Goal: Task Accomplishment & Management: Use online tool/utility

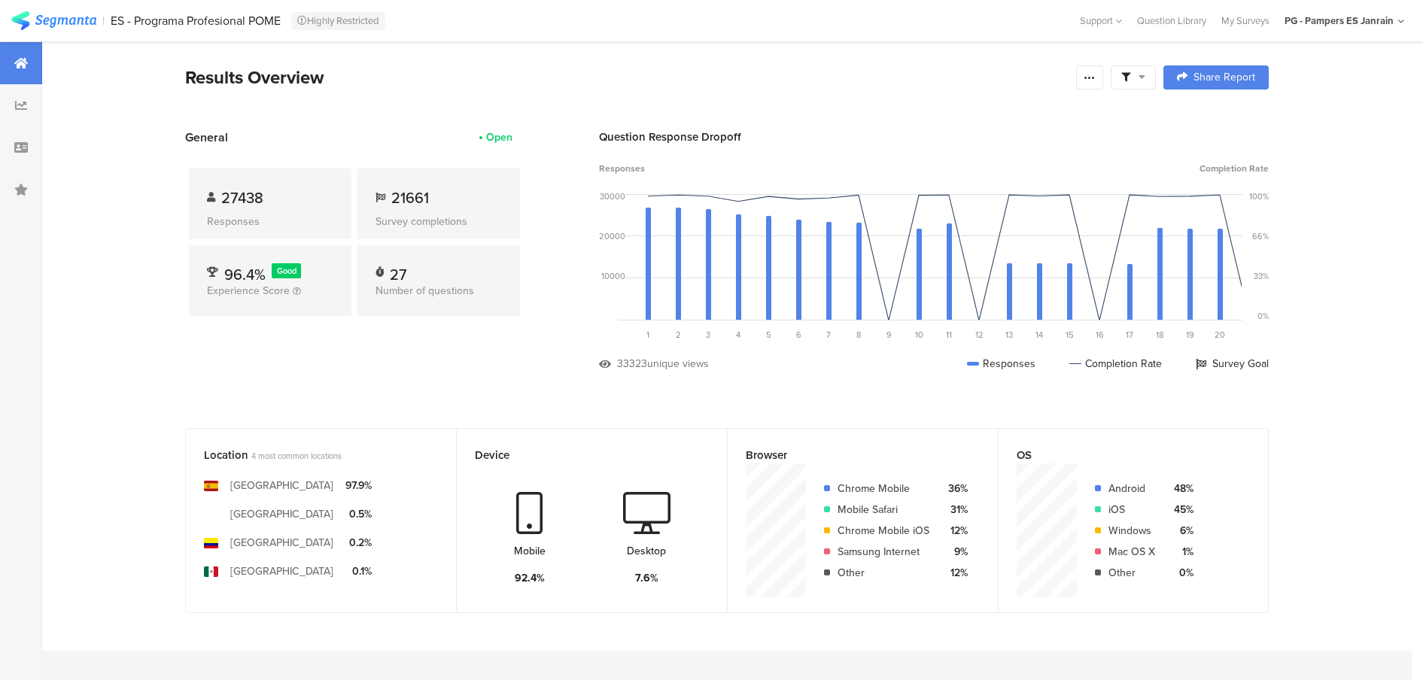
click at [75, 19] on img at bounding box center [53, 20] width 85 height 19
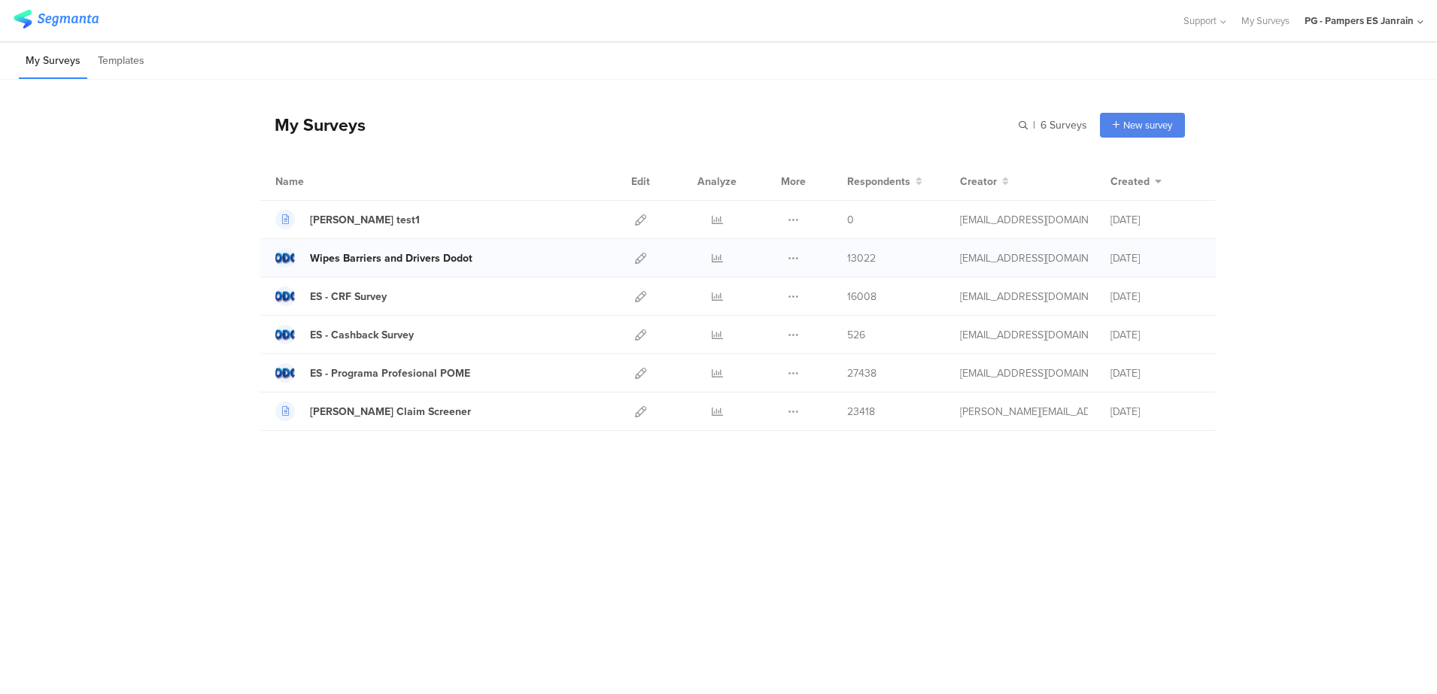
click at [364, 260] on div "Wipes Barriers and Drivers Dodot" at bounding box center [391, 259] width 162 height 16
click at [721, 257] on icon at bounding box center [717, 258] width 11 height 11
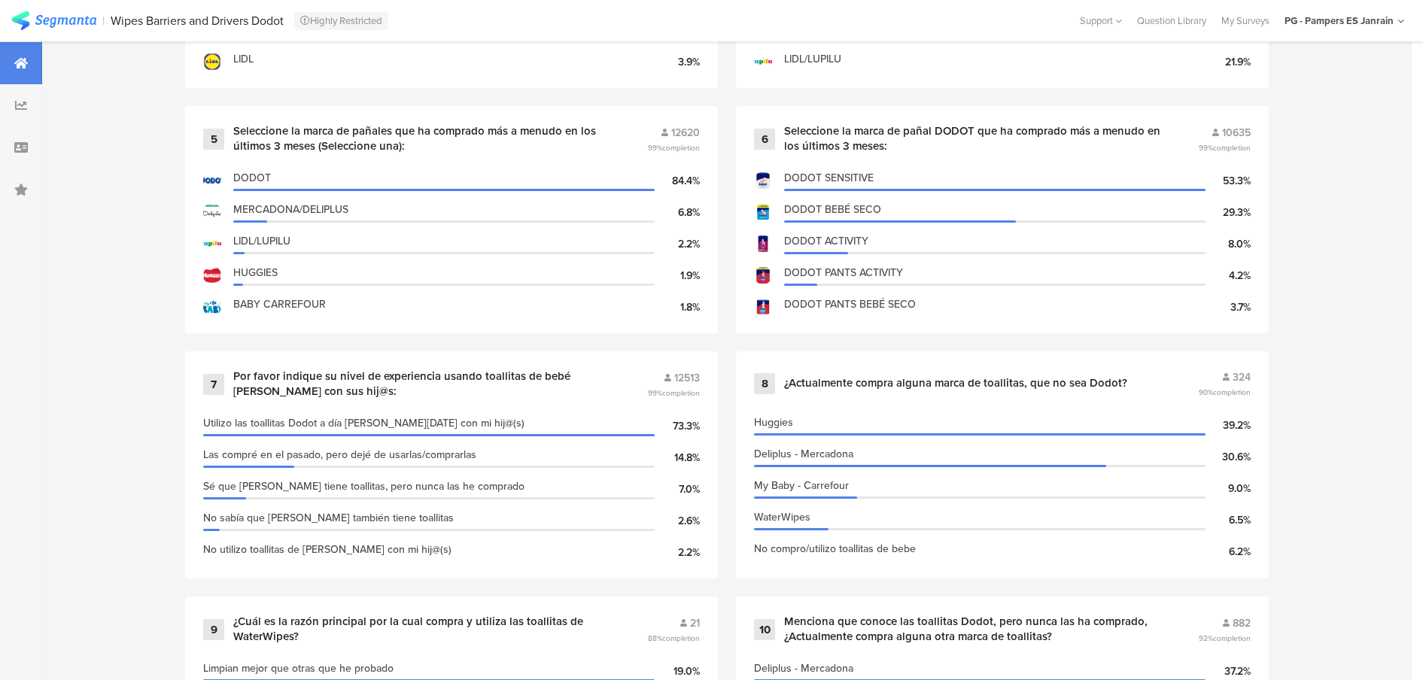
scroll to position [1112, 0]
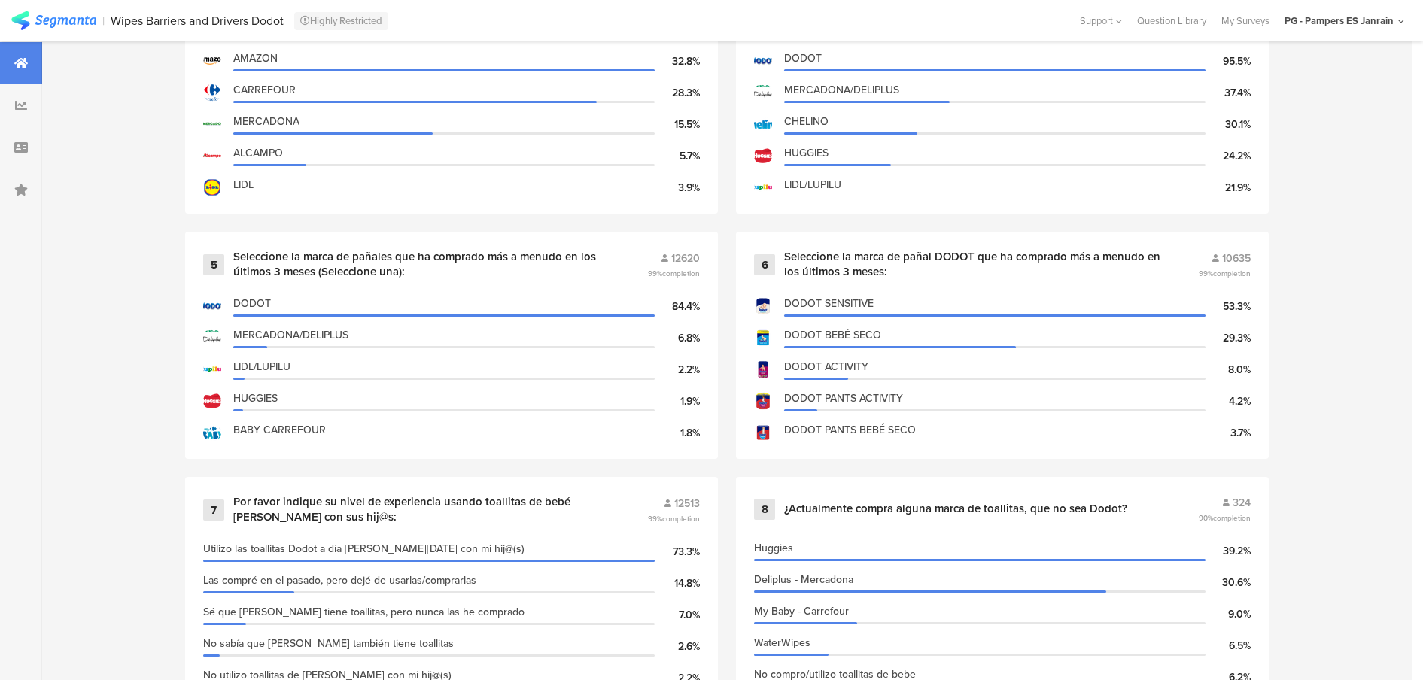
scroll to position [912, 0]
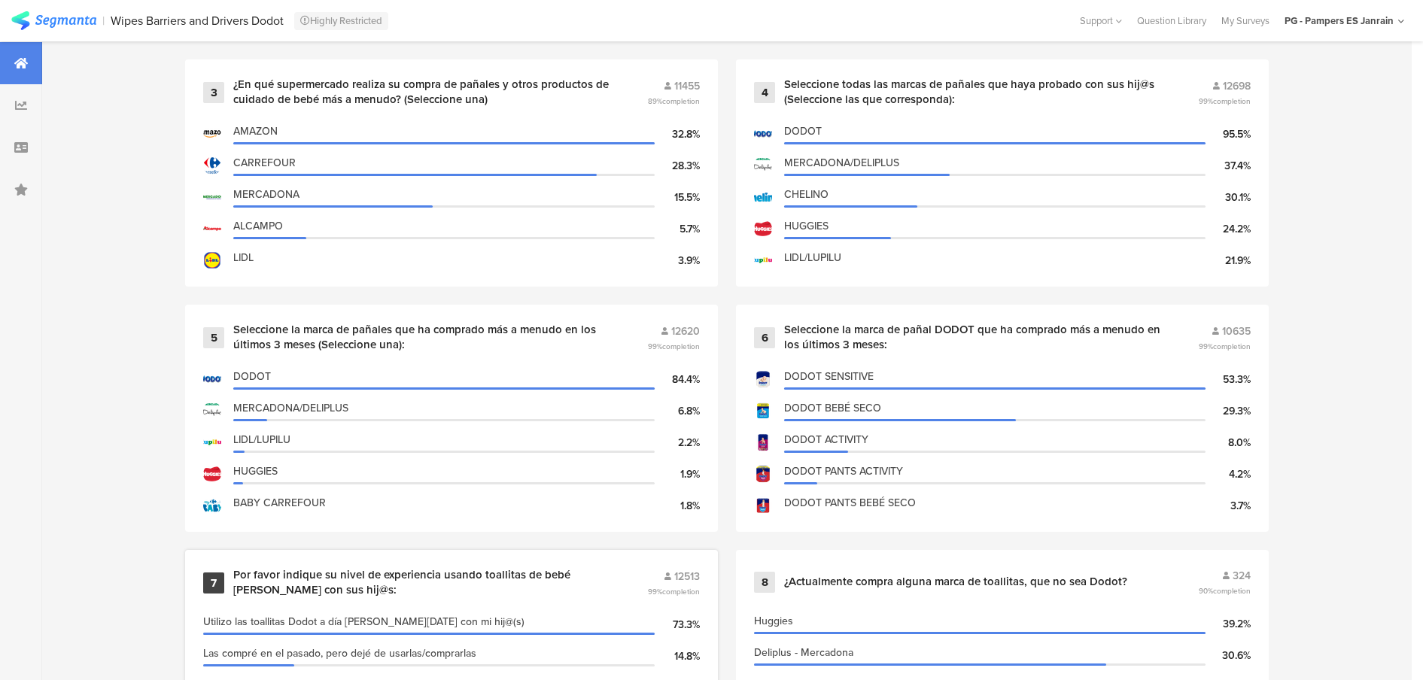
click at [319, 575] on div "Por favor indique su nivel de experiencia usando toallitas de bebé [PERSON_NAME…" at bounding box center [422, 582] width 378 height 29
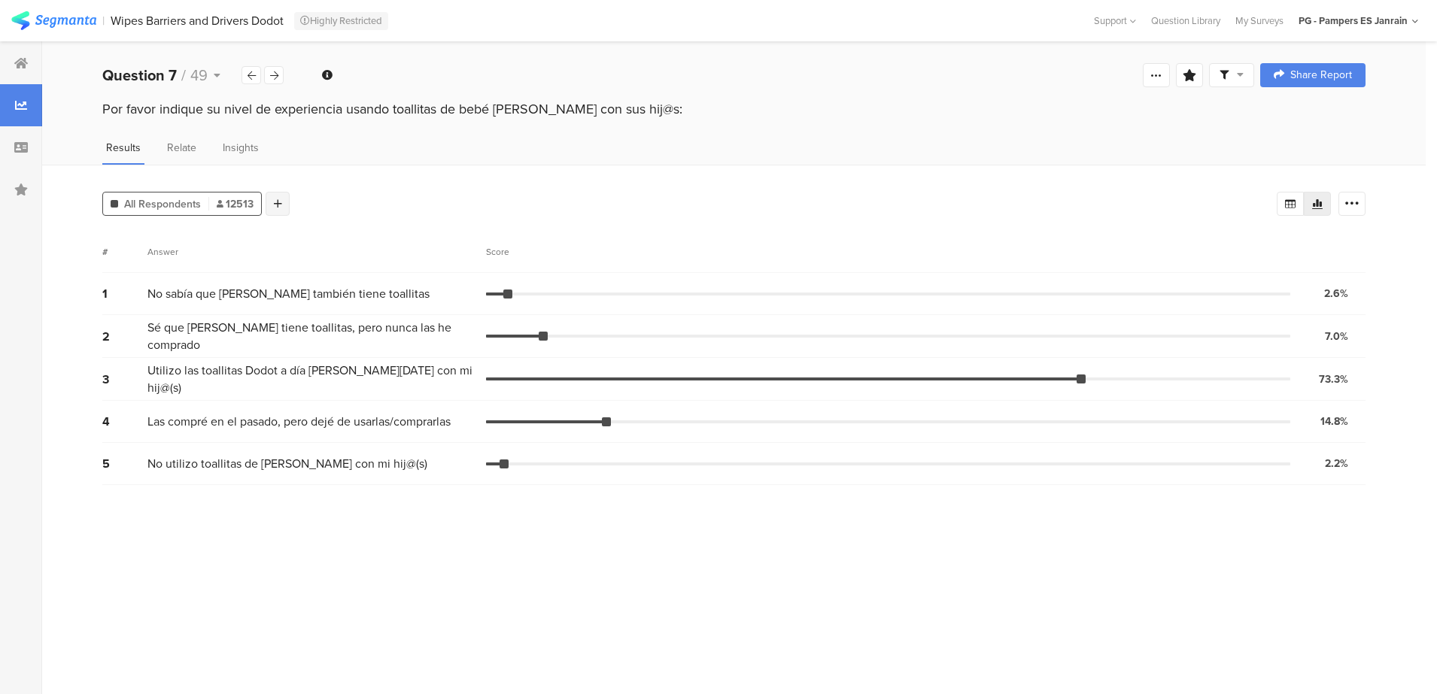
click at [275, 208] on icon at bounding box center [278, 204] width 8 height 11
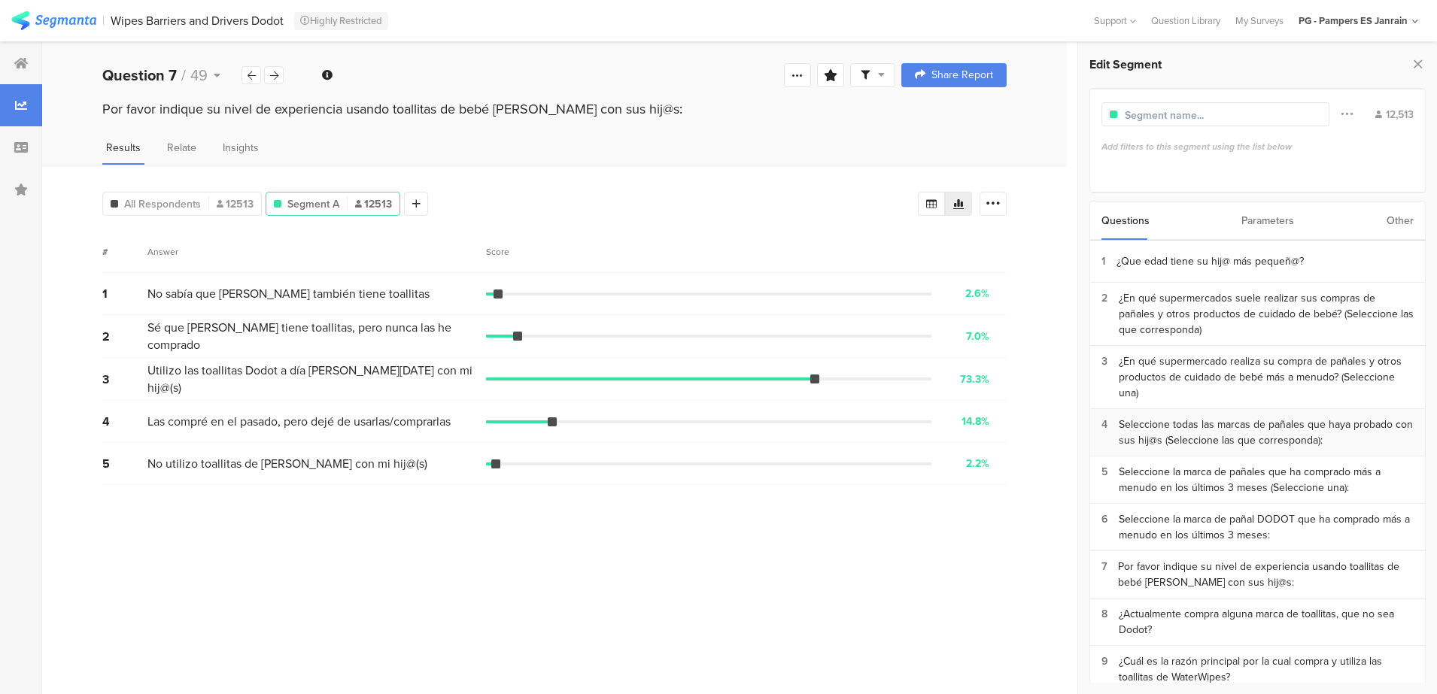
click at [1259, 442] on div "Seleccione todas las marcas de pañales que haya probado con sus hij@s (Seleccio…" at bounding box center [1266, 433] width 295 height 32
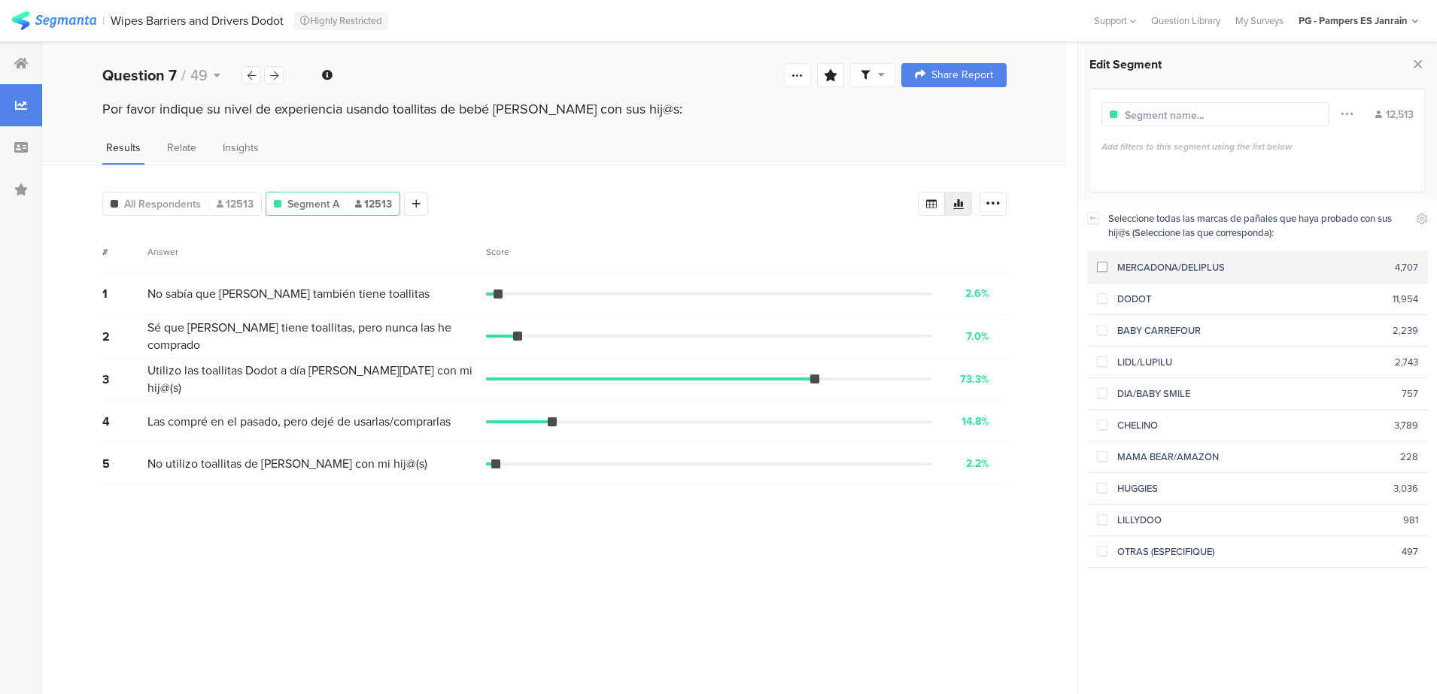
click at [1110, 265] on div "MERCADONA/DELIPLUS" at bounding box center [1251, 267] width 288 height 14
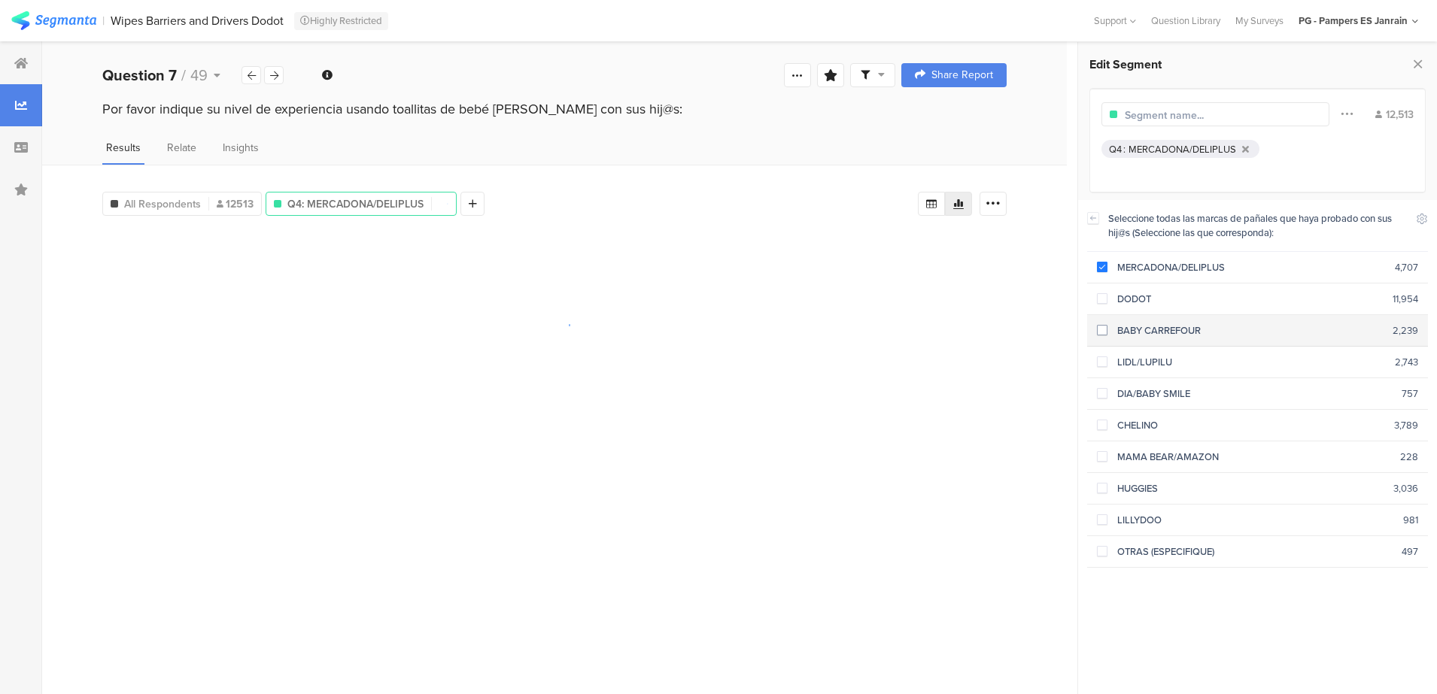
click at [1104, 327] on span at bounding box center [1102, 330] width 11 height 11
click at [1102, 360] on span at bounding box center [1102, 362] width 11 height 11
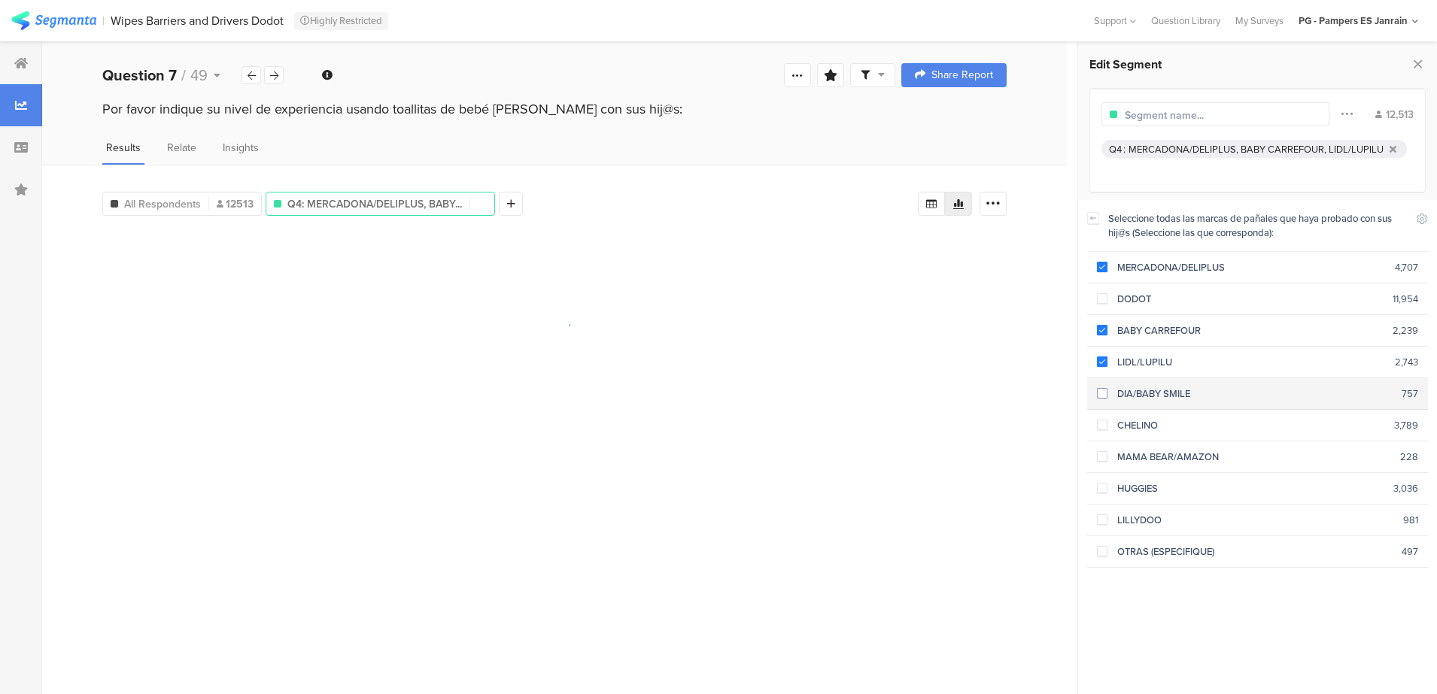
click at [1100, 400] on span at bounding box center [1102, 394] width 11 height 13
click at [1104, 439] on section "CHELINO 3,789" at bounding box center [1258, 426] width 342 height 32
click at [1104, 461] on span at bounding box center [1102, 456] width 11 height 11
click at [1102, 494] on span at bounding box center [1102, 489] width 11 height 13
click at [1102, 523] on span at bounding box center [1102, 520] width 11 height 11
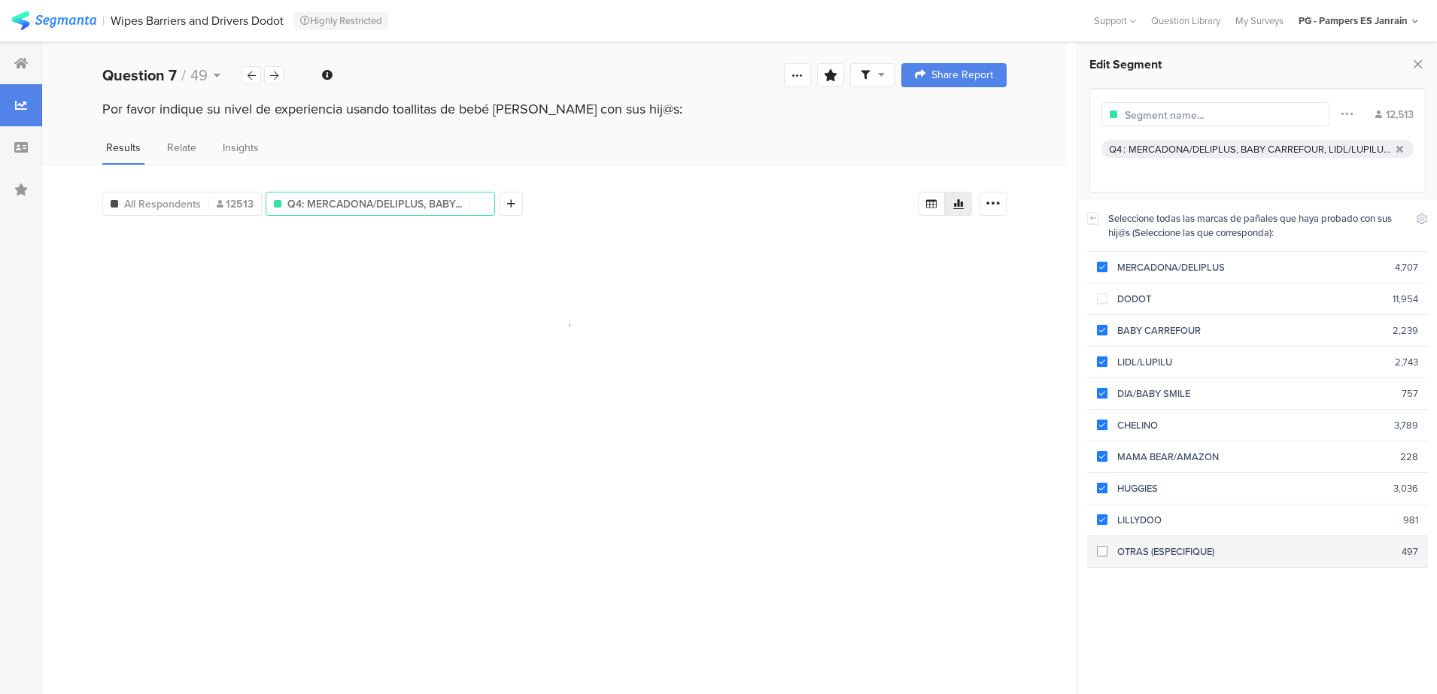
click at [1106, 554] on span at bounding box center [1102, 551] width 11 height 11
click at [1017, 539] on div "All Respondents 12513 Q4: MERCADONA/DELIPLUS, BABY... 12513 Add Segment Segment…" at bounding box center [554, 430] width 1025 height 530
